Goal: Find specific page/section: Find specific page/section

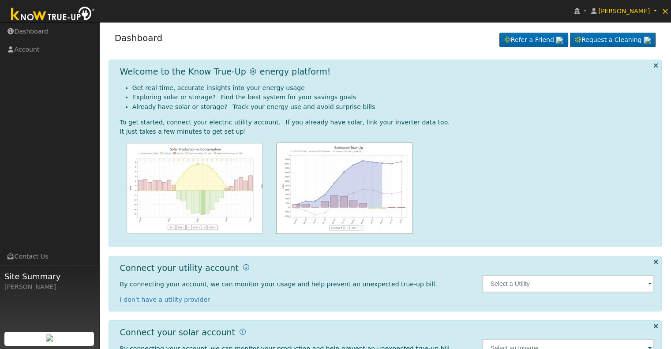
click at [649, 282] on span at bounding box center [650, 284] width 4 height 10
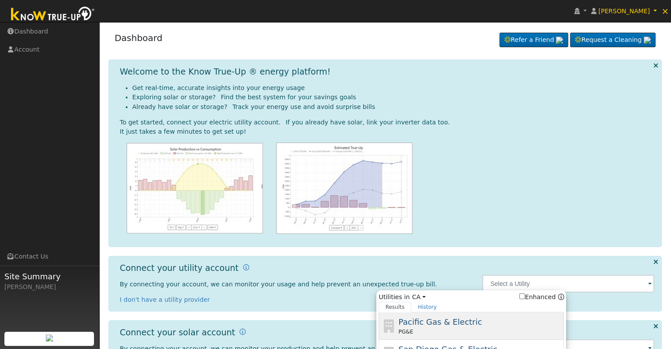
click at [426, 330] on div "PG&E" at bounding box center [480, 332] width 164 height 8
type input "PG&E"
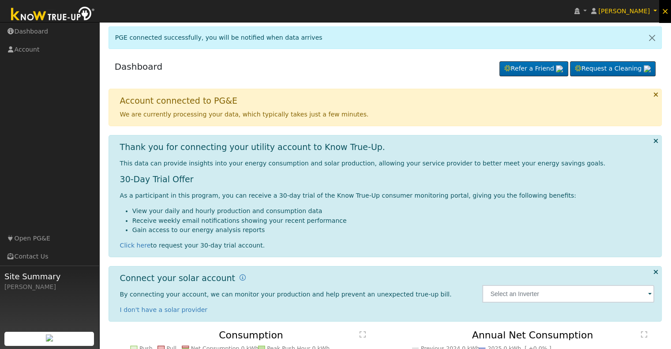
click at [666, 14] on span "×" at bounding box center [664, 11] width 7 height 11
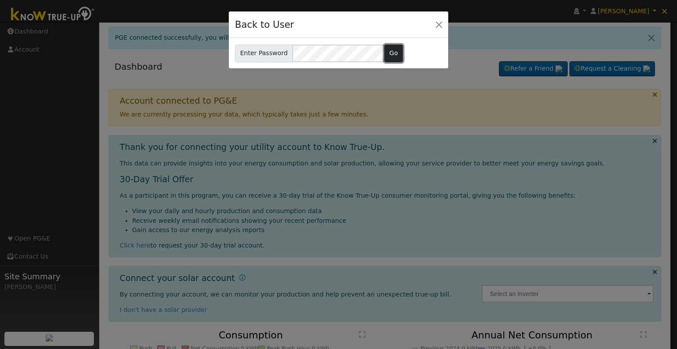
click at [391, 51] on button "Go" at bounding box center [394, 54] width 19 height 18
